Goal: Ask a question

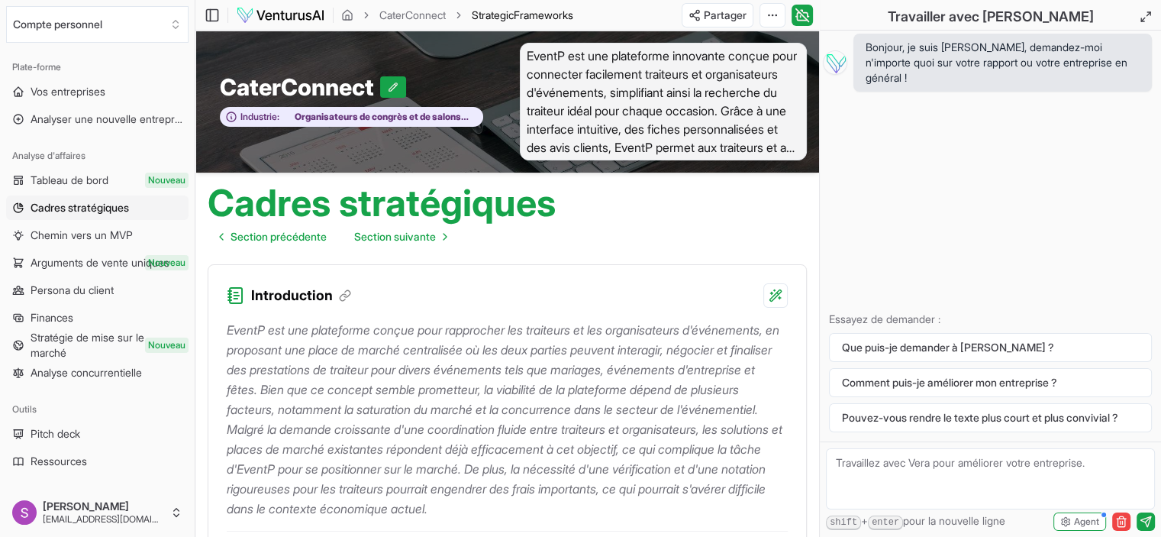
click at [904, 467] on textarea at bounding box center [990, 478] width 329 height 61
type textarea "pouvez vous me donner des exemples pour les noms da la plateforme"
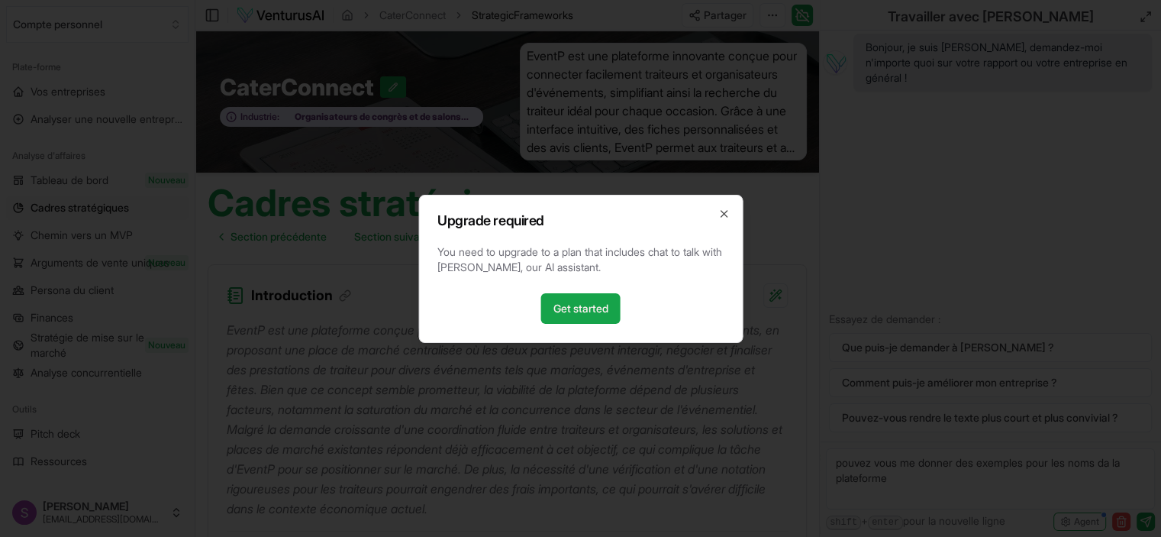
click at [718, 208] on button "Close" at bounding box center [724, 214] width 12 height 12
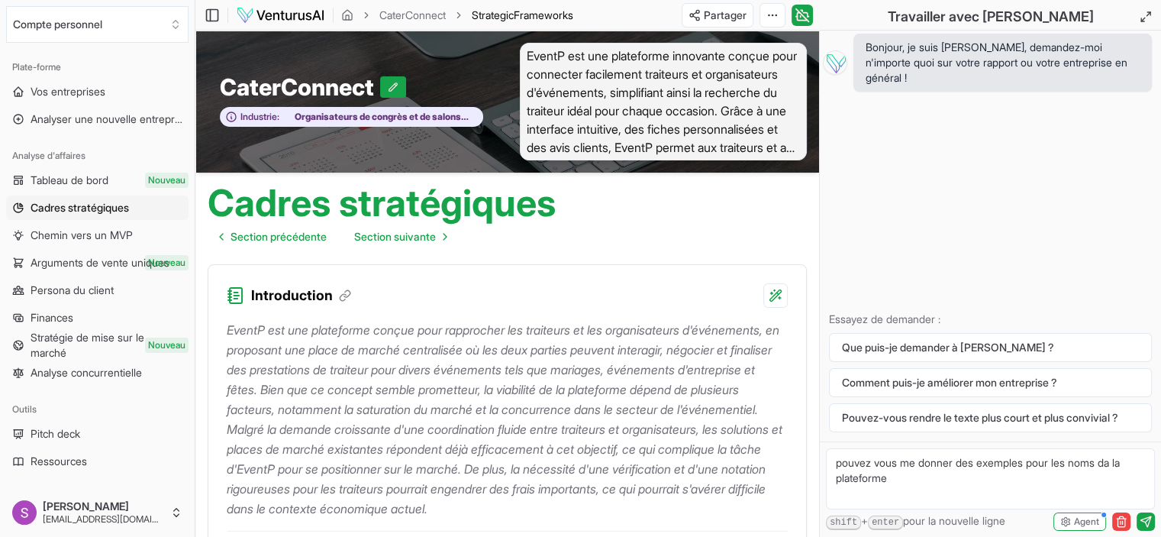
click at [966, 467] on textarea "pouvez vous me donner des exemples pour les noms da la plateforme" at bounding box center [990, 478] width 329 height 61
click at [1145, 522] on icon "submit" at bounding box center [1145, 521] width 10 height 10
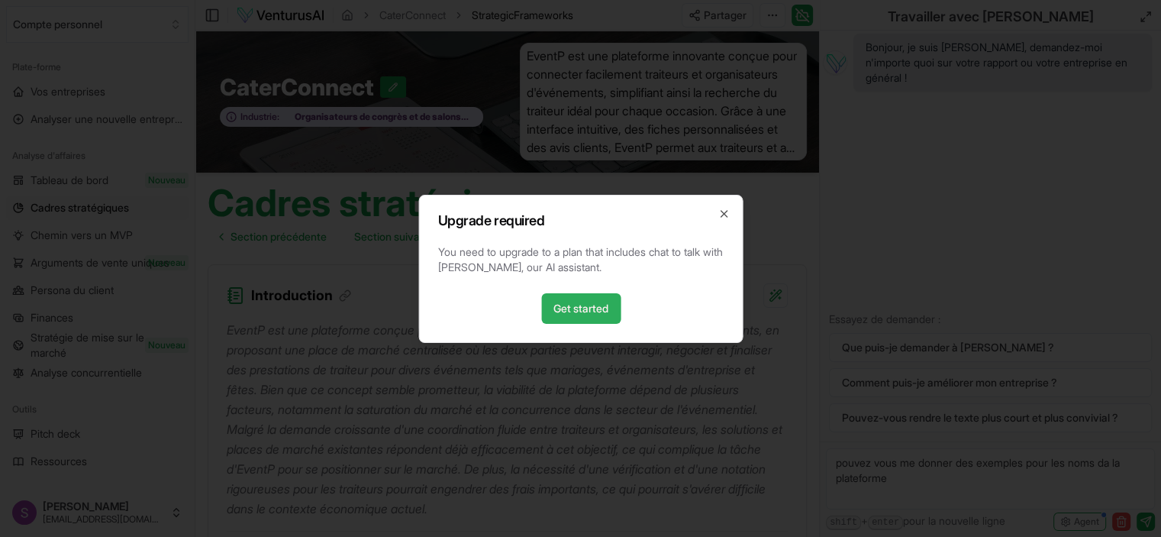
click at [595, 317] on link "Get started" at bounding box center [580, 308] width 79 height 31
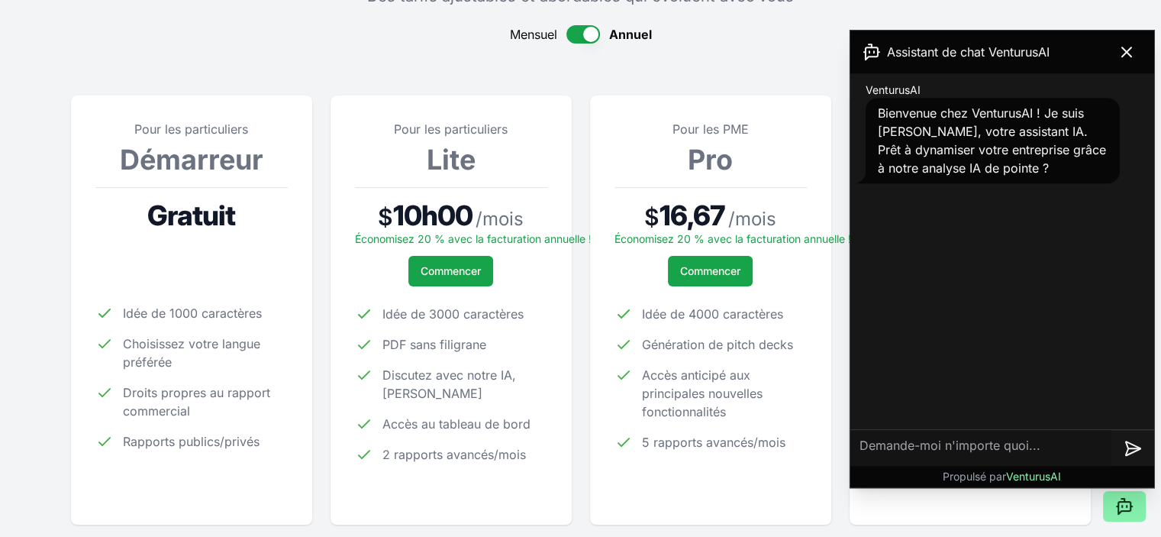
scroll to position [151, 0]
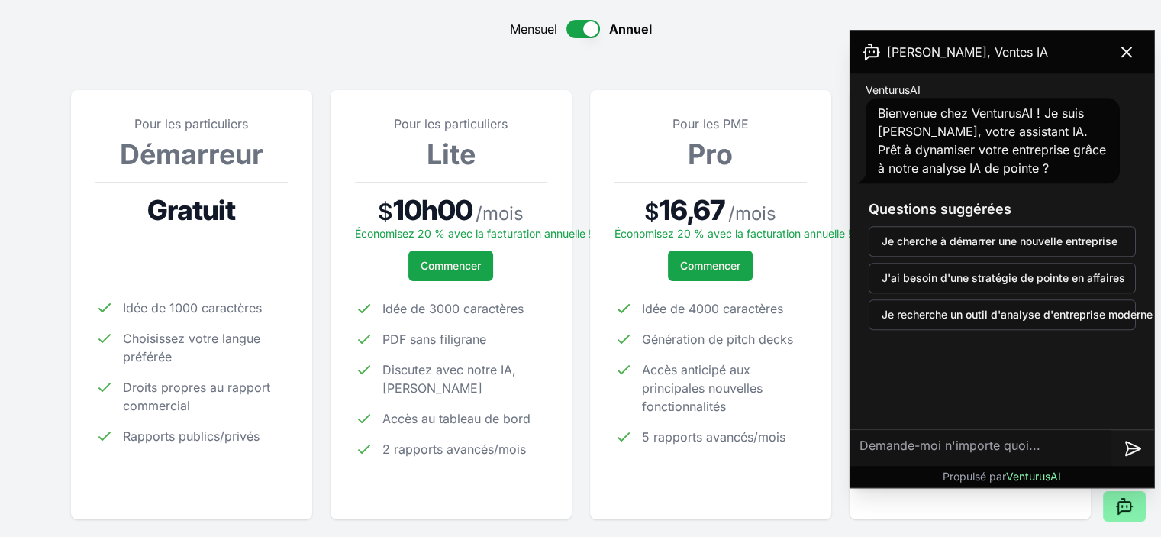
click at [1125, 52] on icon at bounding box center [1126, 51] width 9 height 9
